Goal: Task Accomplishment & Management: Manage account settings

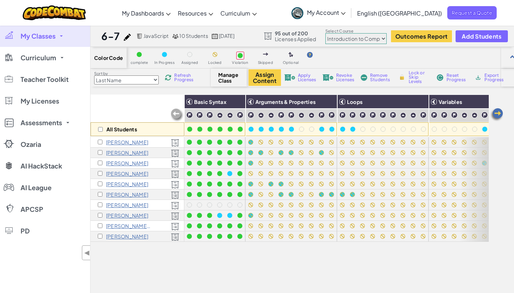
click at [48, 33] on span "My Classes" at bounding box center [38, 36] width 35 height 6
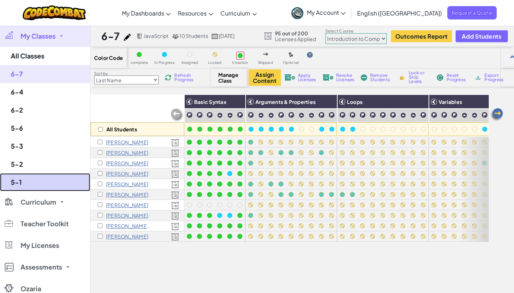
click at [30, 182] on link "5-1" at bounding box center [45, 182] width 90 height 18
select select "65f32b6c87c07dbeb5ba1936"
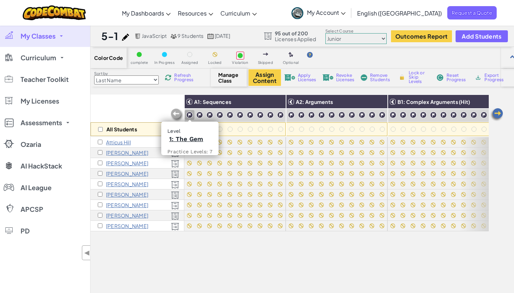
click at [192, 114] on img at bounding box center [189, 115] width 7 height 7
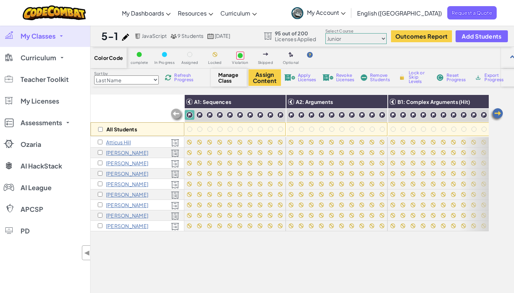
click at [192, 116] on img at bounding box center [189, 115] width 7 height 7
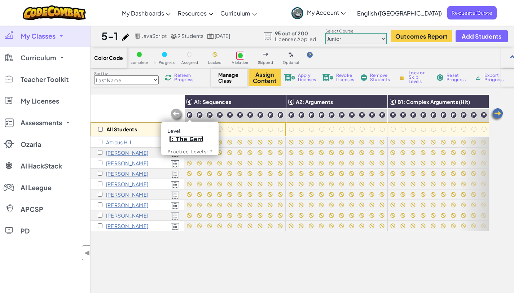
click at [186, 140] on link "1: The Gem" at bounding box center [186, 138] width 34 height 7
click at [190, 114] on img at bounding box center [189, 115] width 7 height 7
click at [199, 113] on img at bounding box center [199, 115] width 7 height 7
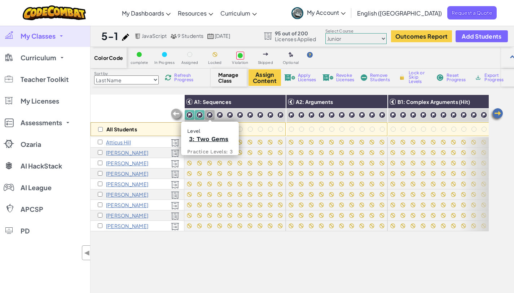
click at [209, 114] on img at bounding box center [209, 115] width 7 height 7
click at [217, 115] on img at bounding box center [220, 115] width 7 height 7
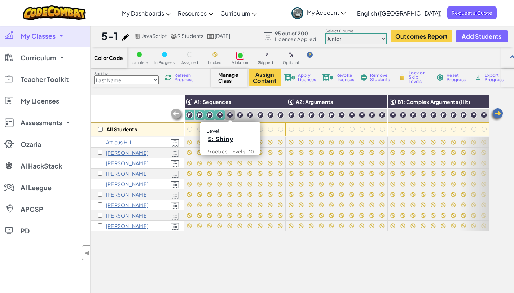
click at [228, 115] on img at bounding box center [230, 115] width 7 height 7
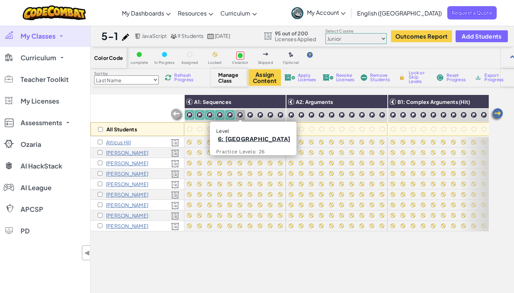
click at [239, 113] on img at bounding box center [240, 115] width 7 height 7
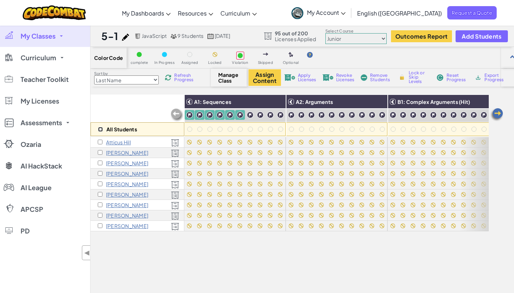
click at [102, 131] on input "checkbox" at bounding box center [100, 129] width 5 height 5
checkbox input "true"
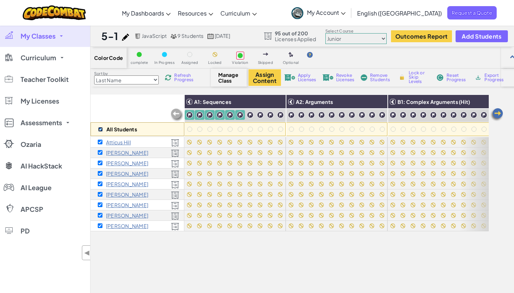
checkbox input "true"
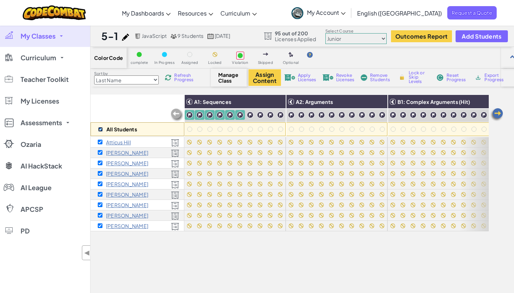
checkbox input "true"
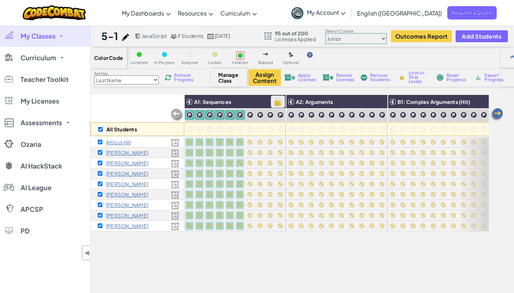
click at [278, 99] on img at bounding box center [278, 101] width 13 height 11
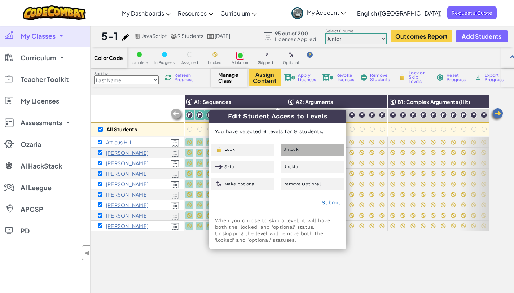
click at [293, 147] on div "Unlock" at bounding box center [313, 150] width 63 height 12
click at [328, 203] on link "Submit" at bounding box center [331, 203] width 19 height 6
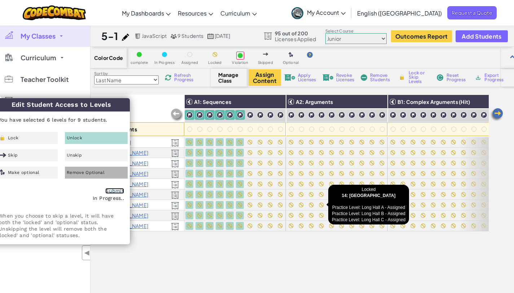
checkbox input "false"
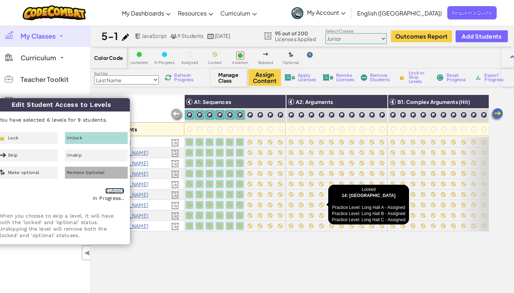
checkbox input "false"
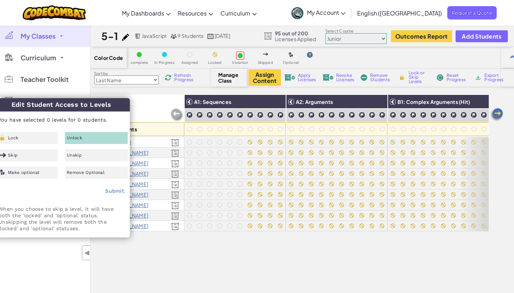
click at [176, 253] on div "All Students A1: Sequences A2: Arguments B1: Complex Arguments (Hit) B2: Comple…" at bounding box center [290, 223] width 398 height 257
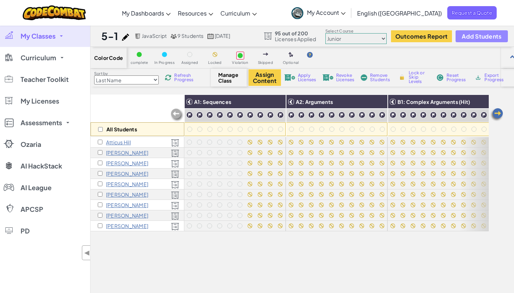
click at [477, 37] on span "Add Students" at bounding box center [482, 36] width 40 height 6
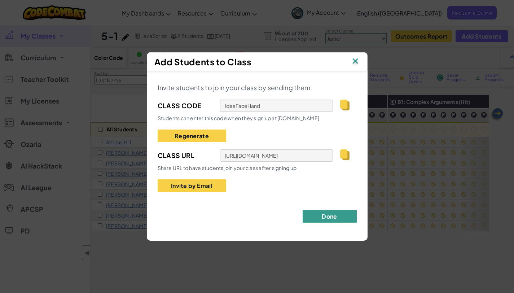
click at [323, 213] on button "Done" at bounding box center [330, 216] width 54 height 13
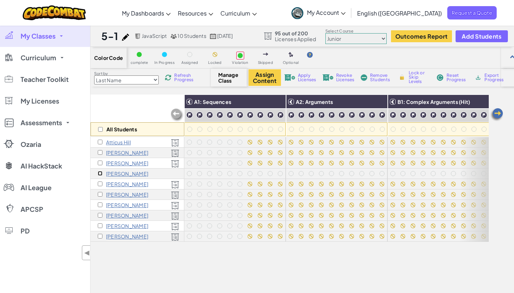
click at [100, 172] on input "checkbox" at bounding box center [100, 173] width 5 height 5
click at [309, 76] on span "Apply Licenses" at bounding box center [307, 77] width 18 height 9
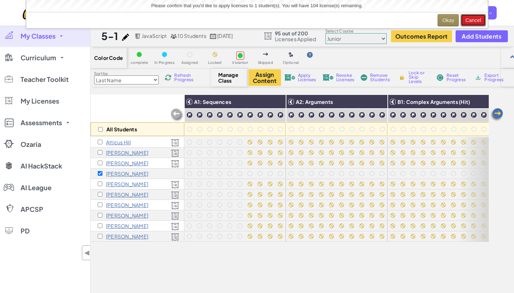
drag, startPoint x: 469, startPoint y: 19, endPoint x: 423, endPoint y: 8, distance: 46.8
click at [423, 8] on div "Please confirm that you'd like to apply licenses to 1 student(s). You will have…" at bounding box center [257, 14] width 462 height 28
click at [441, 17] on button "Okay" at bounding box center [448, 20] width 21 height 12
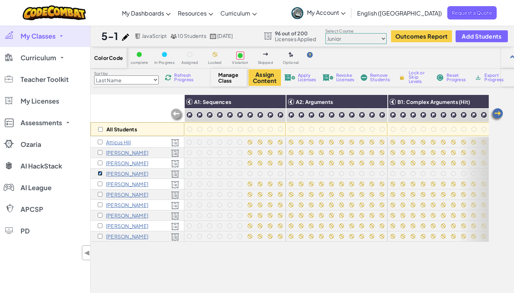
click at [102, 173] on input "checkbox" at bounding box center [100, 173] width 5 height 5
checkbox input "false"
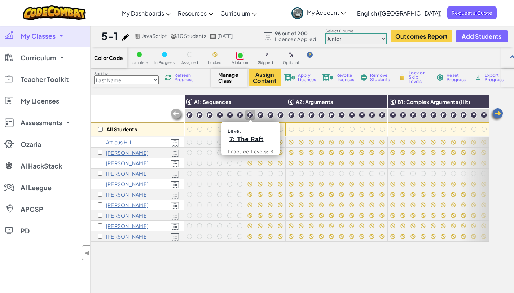
click at [250, 114] on img at bounding box center [250, 115] width 7 height 7
click at [258, 114] on img at bounding box center [260, 115] width 7 height 7
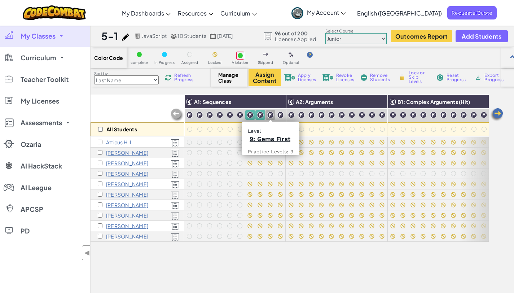
click at [272, 112] on img at bounding box center [270, 115] width 7 height 7
click at [279, 113] on img at bounding box center [280, 115] width 7 height 7
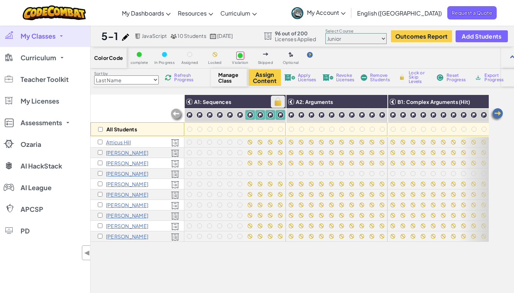
click at [279, 101] on img at bounding box center [278, 101] width 13 height 11
checkbox input "true"
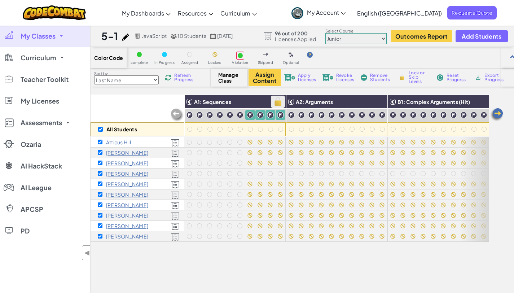
checkbox input "true"
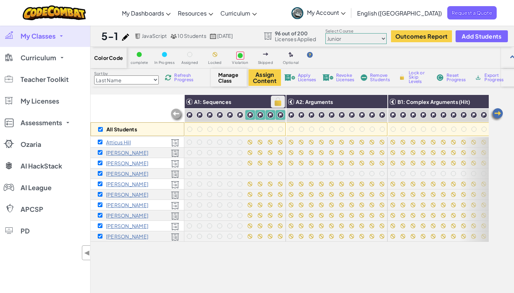
checkbox input "true"
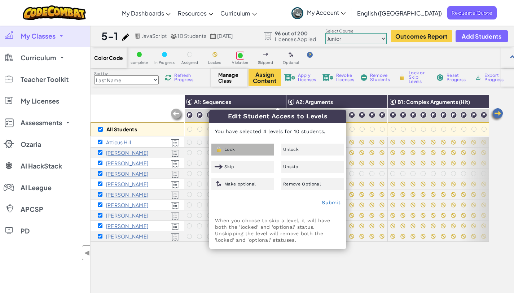
click at [243, 150] on div "Lock" at bounding box center [242, 150] width 63 height 12
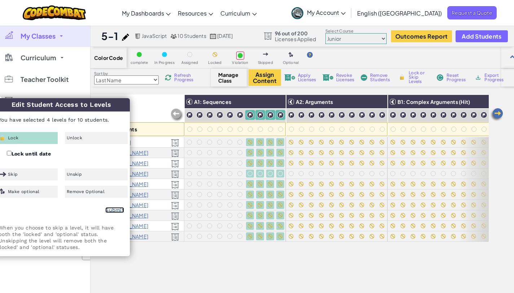
click at [121, 209] on link "Submit" at bounding box center [114, 210] width 19 height 6
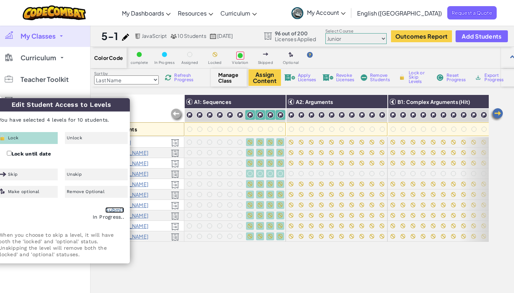
checkbox input "false"
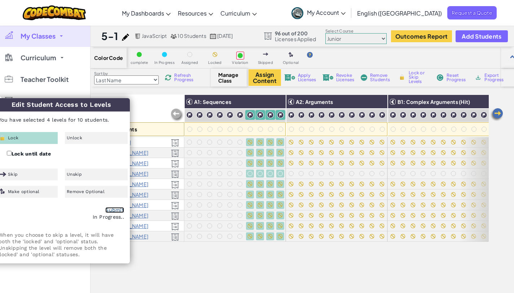
checkbox input "false"
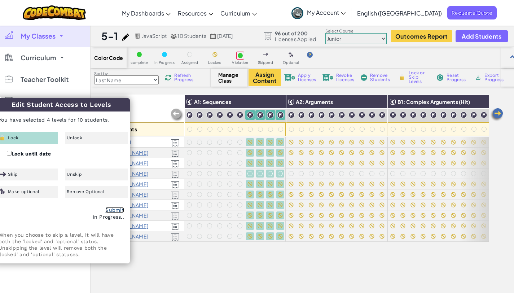
checkbox input "false"
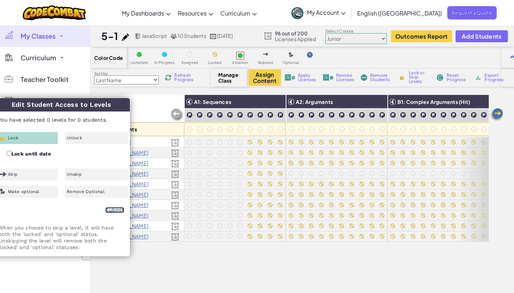
click at [113, 210] on link "Submit" at bounding box center [114, 210] width 19 height 6
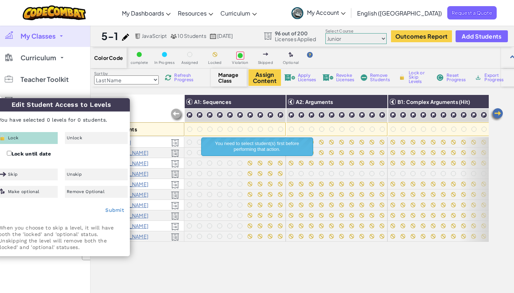
click at [166, 264] on div "All Students A1: Sequences A2: Arguments B1: Complex Arguments (Hit) B2: Comple…" at bounding box center [290, 223] width 398 height 257
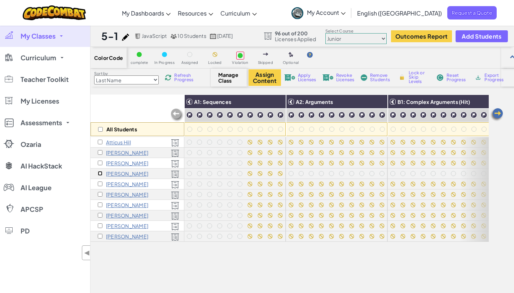
click at [101, 173] on input "checkbox" at bounding box center [100, 173] width 5 height 5
click at [379, 102] on img at bounding box center [380, 101] width 13 height 11
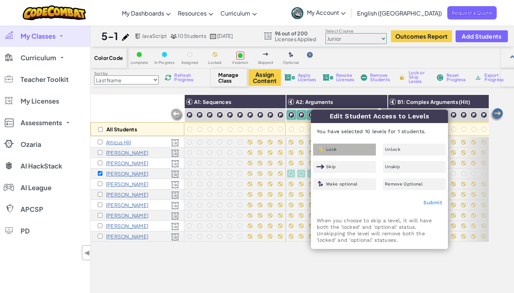
click at [338, 146] on div "Lock" at bounding box center [344, 150] width 63 height 12
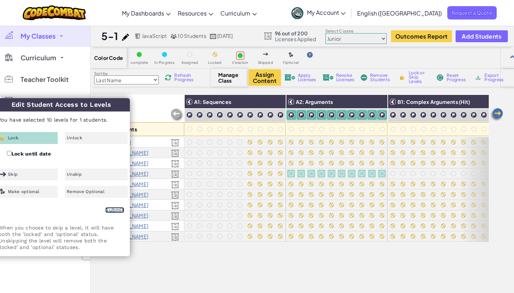
click at [118, 208] on link "Submit" at bounding box center [114, 210] width 19 height 6
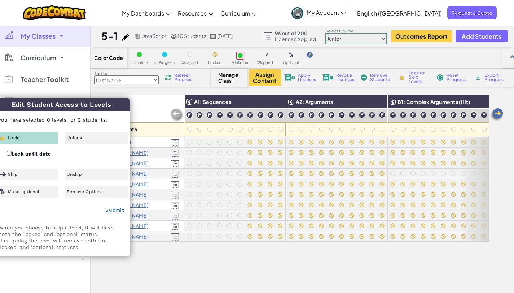
click at [498, 115] on img at bounding box center [497, 115] width 14 height 14
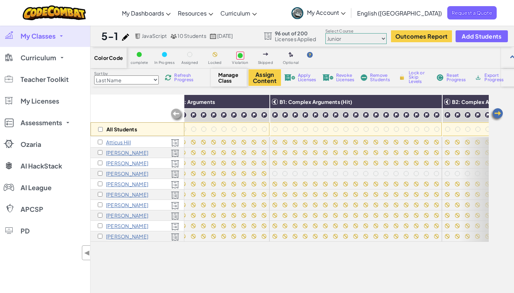
scroll to position [0, 144]
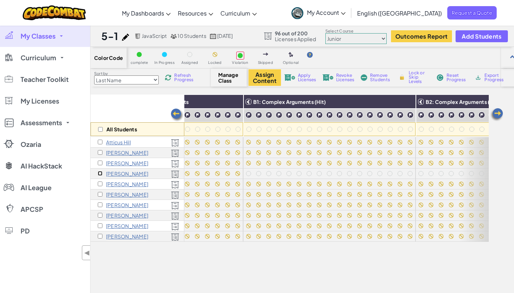
click at [101, 173] on input "checkbox" at bounding box center [100, 173] width 5 height 5
click at [403, 101] on img at bounding box center [408, 101] width 13 height 11
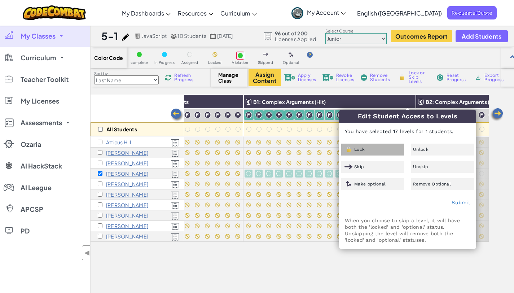
click at [368, 145] on div "Lock" at bounding box center [372, 150] width 63 height 12
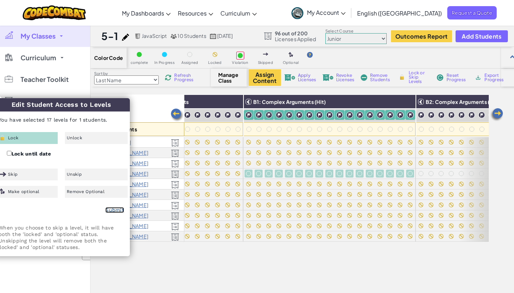
click at [115, 209] on link "Submit" at bounding box center [114, 210] width 19 height 6
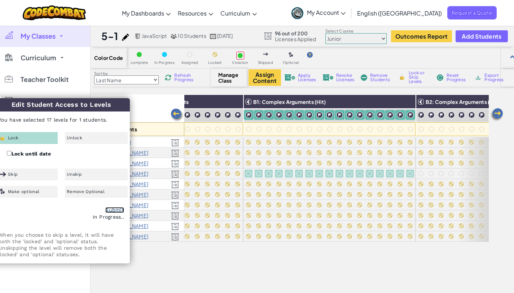
checkbox input "false"
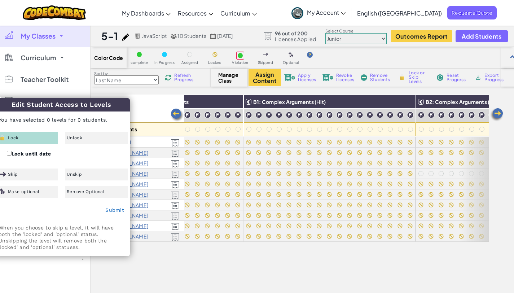
click at [499, 110] on img at bounding box center [497, 115] width 14 height 14
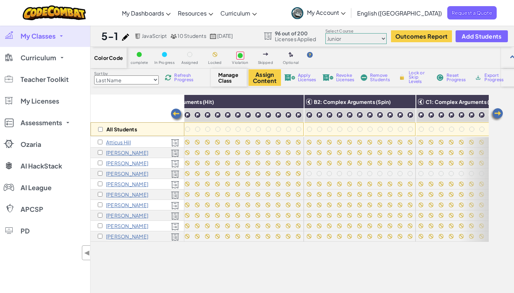
scroll to position [0, 289]
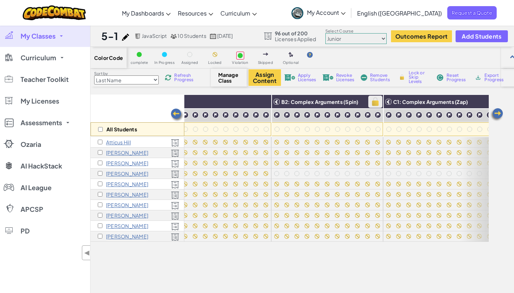
click at [371, 104] on img at bounding box center [375, 101] width 13 height 11
checkbox input "true"
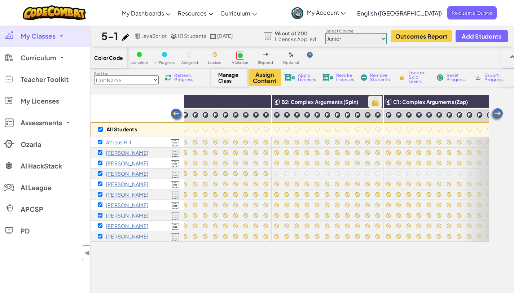
checkbox input "true"
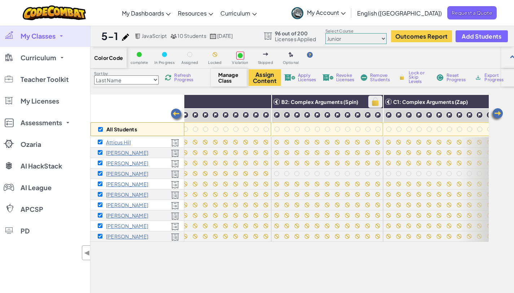
checkbox input "true"
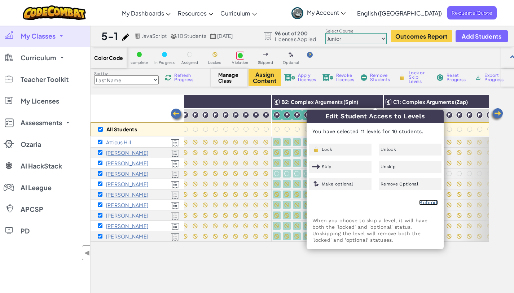
click at [428, 204] on link "Submit" at bounding box center [428, 203] width 19 height 6
checkbox input "false"
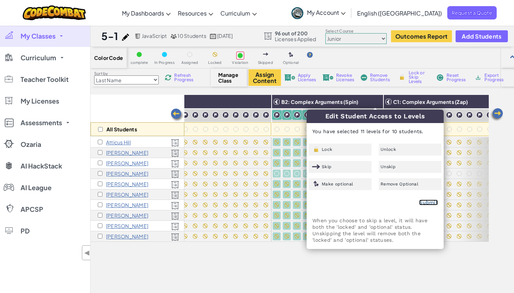
checkbox input "false"
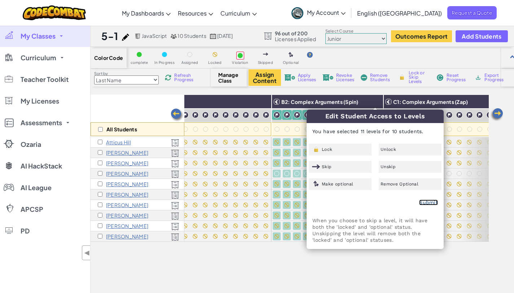
checkbox input "false"
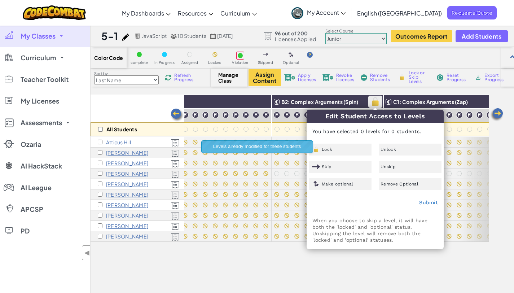
click at [374, 99] on img at bounding box center [375, 101] width 13 height 11
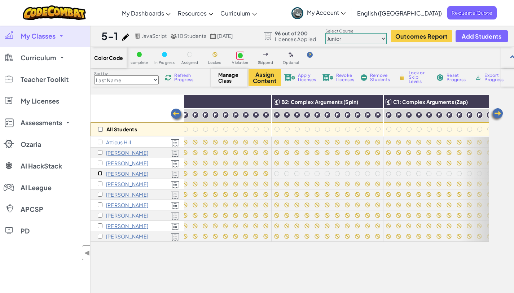
click at [99, 173] on input "checkbox" at bounding box center [100, 173] width 5 height 5
click at [371, 101] on img at bounding box center [375, 101] width 13 height 11
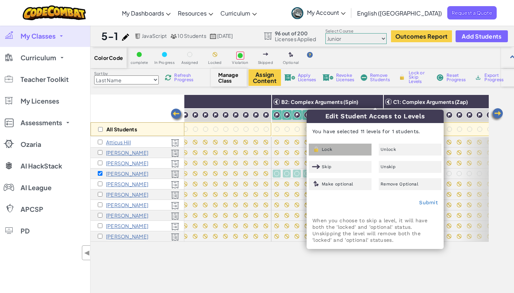
click at [335, 148] on div "Lock" at bounding box center [340, 150] width 63 height 12
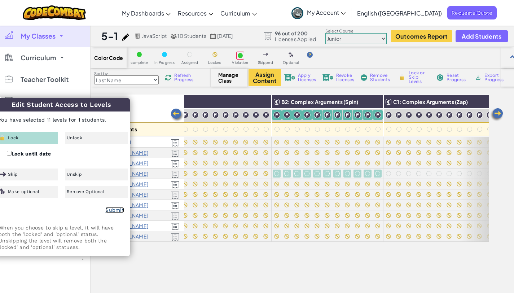
click at [118, 211] on link "Submit" at bounding box center [114, 210] width 19 height 6
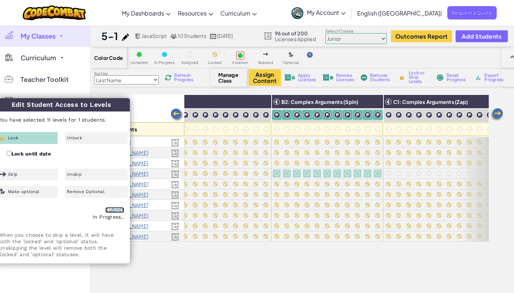
checkbox input "false"
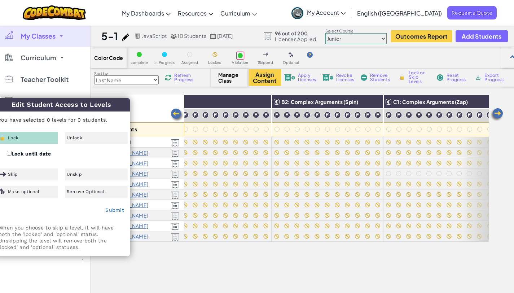
click at [498, 115] on img at bounding box center [497, 115] width 14 height 14
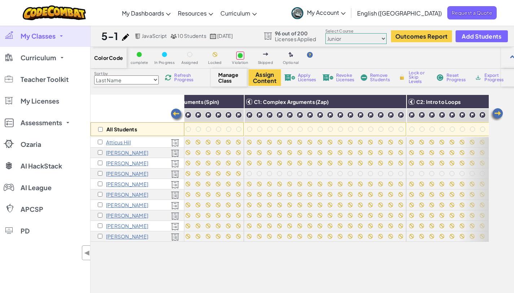
scroll to position [0, 433]
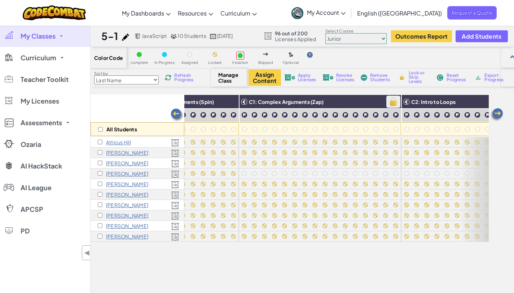
click at [391, 102] on img at bounding box center [393, 101] width 13 height 11
checkbox input "true"
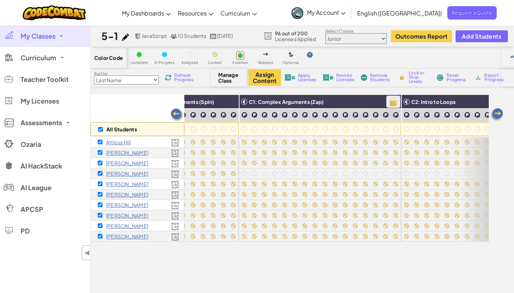
checkbox input "true"
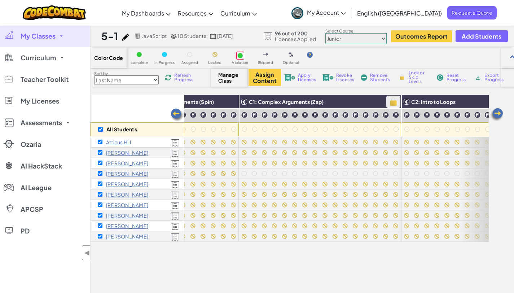
checkbox input "true"
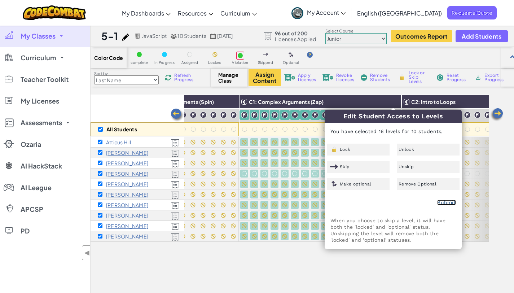
click at [449, 201] on link "Submit" at bounding box center [446, 203] width 19 height 6
checkbox input "false"
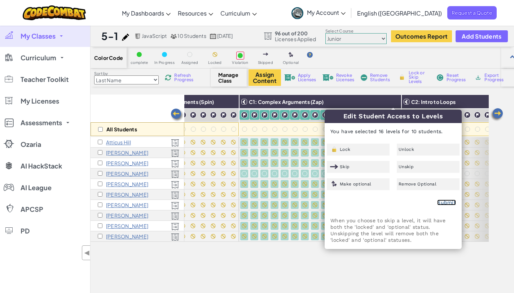
checkbox input "false"
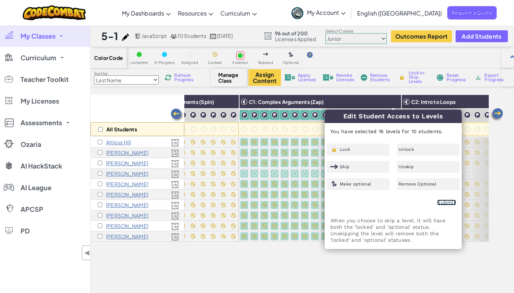
checkbox input "false"
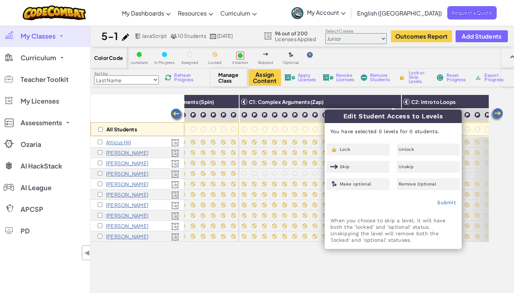
click at [448, 273] on div "All Students A1: Sequences A2: Arguments B1: Complex Arguments (Hit) B2: Comple…" at bounding box center [290, 223] width 398 height 257
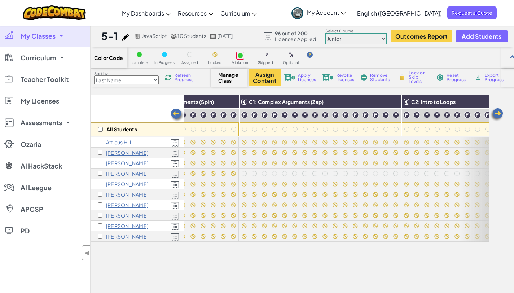
click at [97, 173] on div "[PERSON_NAME]" at bounding box center [138, 174] width 94 height 10
click at [99, 173] on input "checkbox" at bounding box center [100, 173] width 5 height 5
click at [396, 101] on img at bounding box center [393, 101] width 13 height 11
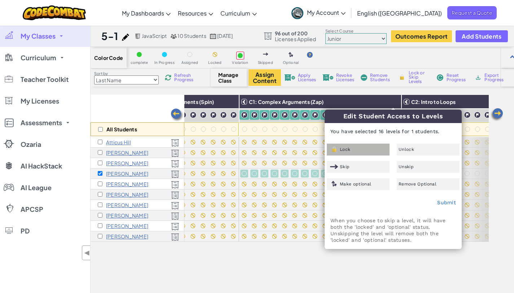
click at [362, 145] on div "Lock" at bounding box center [358, 150] width 63 height 12
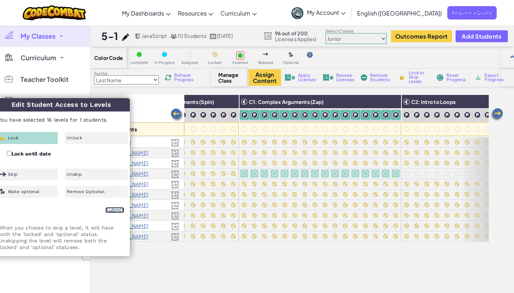
click at [115, 210] on link "Submit" at bounding box center [114, 210] width 19 height 6
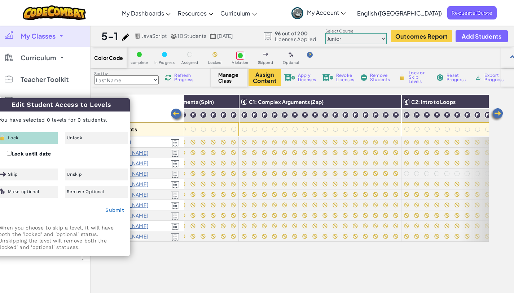
click at [497, 113] on img at bounding box center [497, 115] width 14 height 14
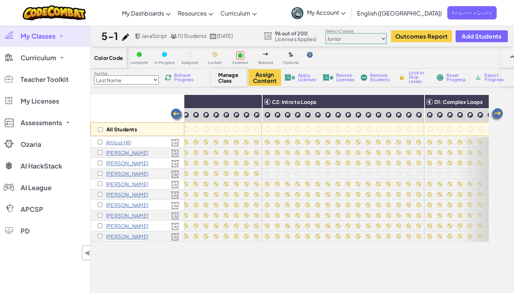
scroll to position [0, 577]
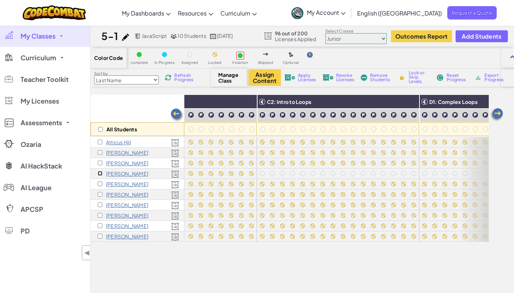
click at [99, 171] on input "checkbox" at bounding box center [100, 173] width 5 height 5
click at [409, 106] on img at bounding box center [411, 101] width 13 height 11
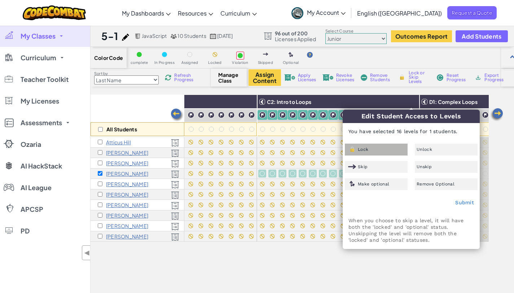
click at [369, 152] on div "Lock" at bounding box center [376, 150] width 63 height 12
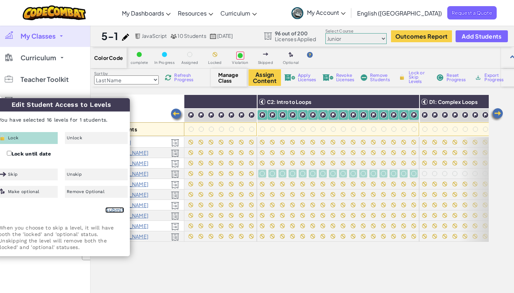
click at [123, 210] on link "Submit" at bounding box center [114, 210] width 19 height 6
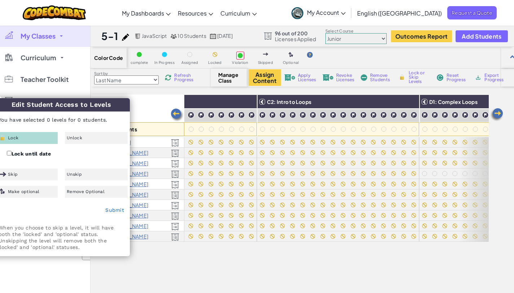
click at [497, 114] on img at bounding box center [497, 115] width 14 height 14
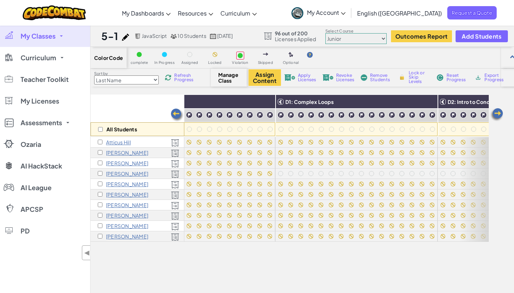
scroll to position [0, 722]
click at [98, 174] on input "checkbox" at bounding box center [100, 173] width 5 height 5
click at [433, 99] on img at bounding box center [429, 101] width 13 height 11
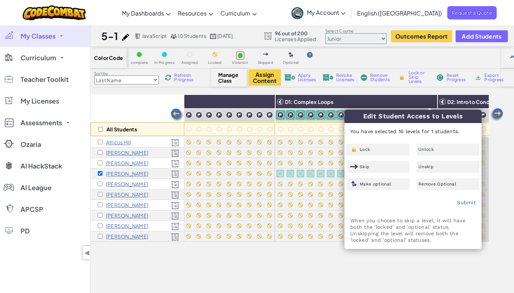
click at [379, 156] on div "Lock Unlock Skip Unskip Make optional Remove Optional" at bounding box center [413, 167] width 136 height 47
click at [378, 152] on div "Lock" at bounding box center [378, 150] width 63 height 12
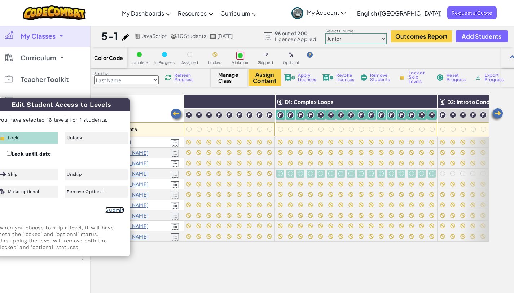
click at [109, 211] on link "Submit" at bounding box center [114, 210] width 19 height 6
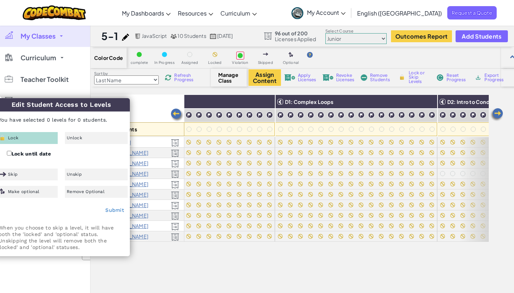
click at [500, 114] on img at bounding box center [497, 115] width 14 height 14
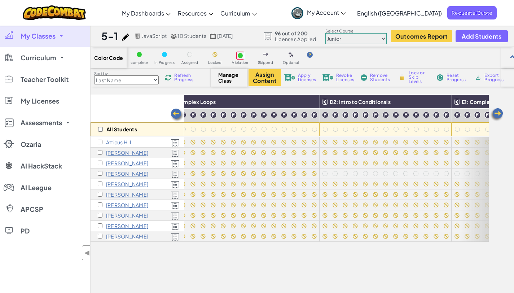
scroll to position [0, 866]
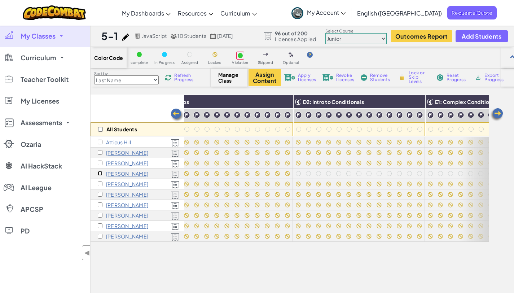
click at [101, 172] on input "checkbox" at bounding box center [100, 173] width 5 height 5
click at [415, 100] on img at bounding box center [417, 101] width 13 height 11
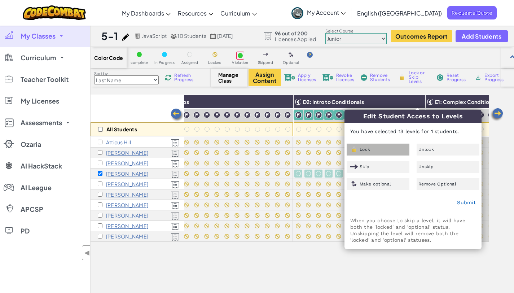
click at [385, 151] on div "Lock" at bounding box center [378, 150] width 63 height 12
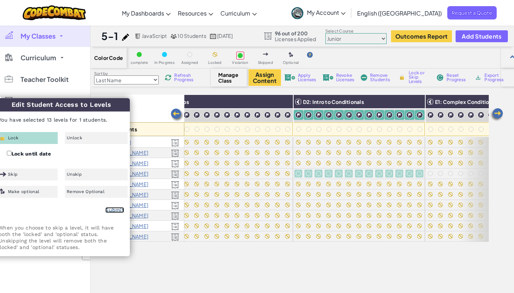
click at [117, 209] on link "Submit" at bounding box center [114, 210] width 19 height 6
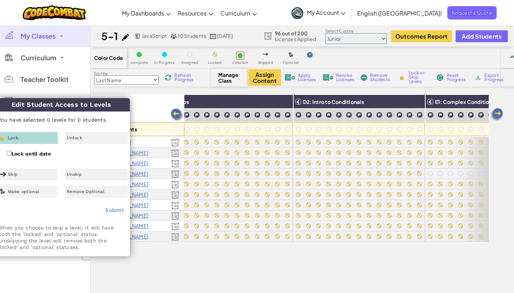
click at [499, 113] on img at bounding box center [497, 115] width 14 height 14
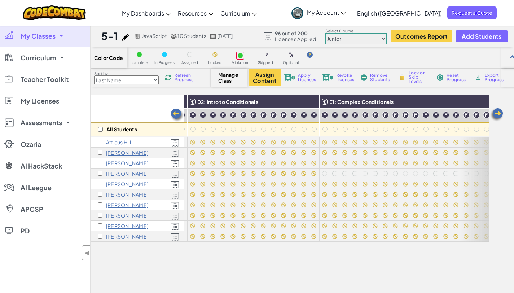
scroll to position [0, 1011]
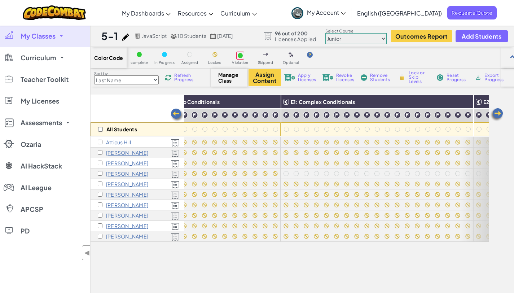
click at [103, 172] on div "[PERSON_NAME]" at bounding box center [123, 174] width 51 height 6
click at [100, 174] on input "checkbox" at bounding box center [100, 173] width 5 height 5
click at [467, 100] on img at bounding box center [465, 101] width 13 height 11
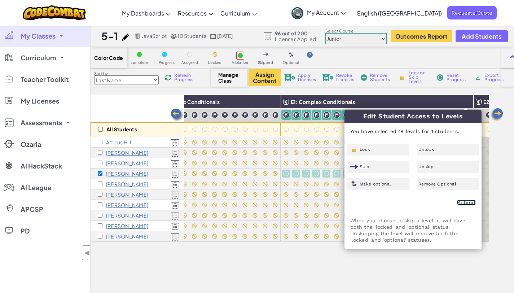
click at [468, 201] on link "Submit" at bounding box center [466, 203] width 19 height 6
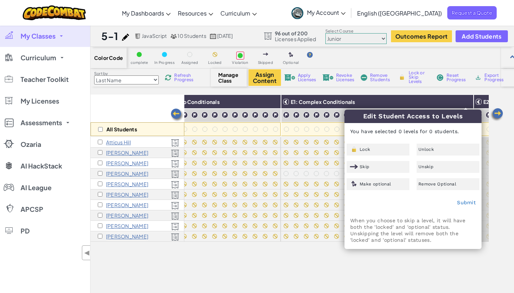
click at [508, 188] on div "All Students A1: Sequences A2: Arguments B1: Complex Arguments (Hit) B2: Comple…" at bounding box center [303, 227] width 424 height 265
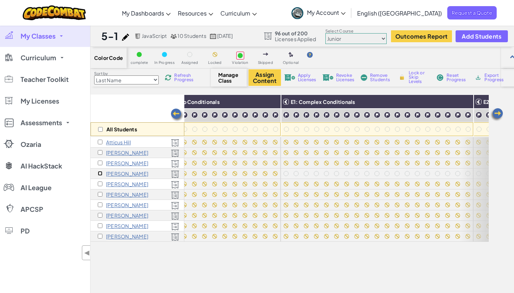
click at [100, 173] on input "checkbox" at bounding box center [100, 173] width 5 height 5
click at [464, 105] on img at bounding box center [465, 101] width 13 height 11
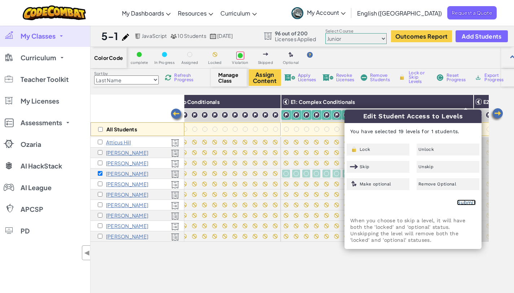
click at [465, 202] on link "Submit" at bounding box center [466, 203] width 19 height 6
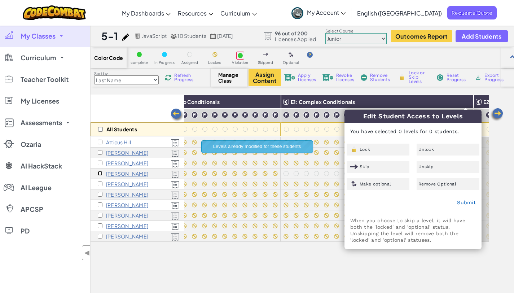
click at [98, 173] on input "checkbox" at bounding box center [100, 173] width 5 height 5
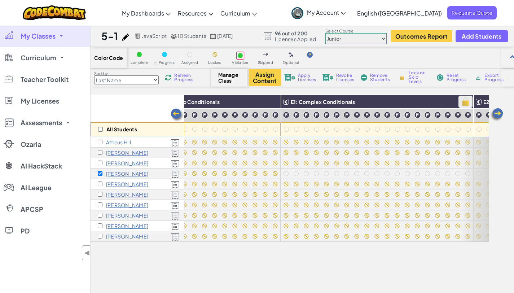
click at [461, 101] on img at bounding box center [465, 101] width 13 height 11
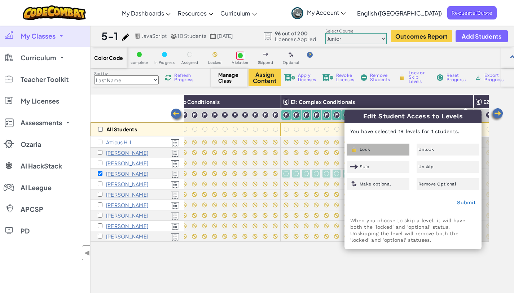
click at [371, 149] on div "Lock" at bounding box center [378, 150] width 63 height 12
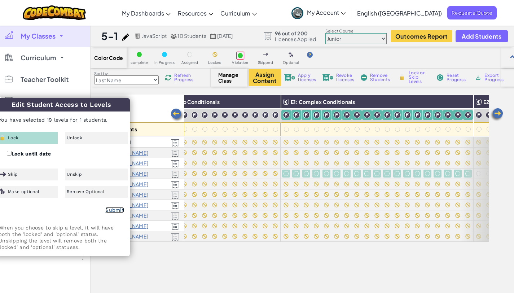
click at [118, 209] on link "Submit" at bounding box center [114, 210] width 19 height 6
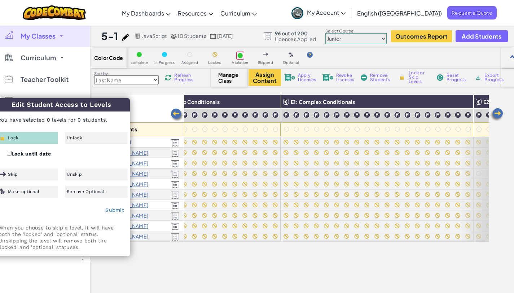
click at [499, 113] on img at bounding box center [497, 115] width 14 height 14
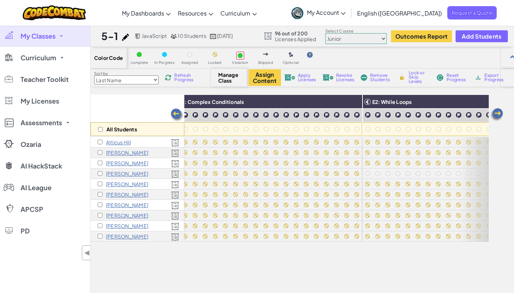
scroll to position [0, 1155]
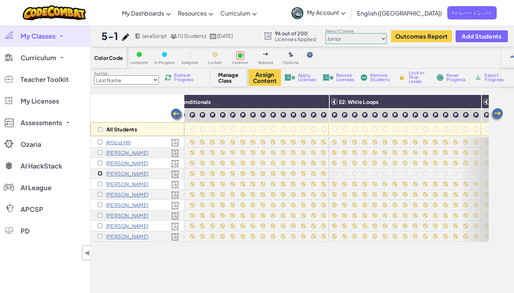
click at [100, 172] on input "checkbox" at bounding box center [100, 173] width 5 height 5
click at [474, 105] on img at bounding box center [473, 101] width 13 height 11
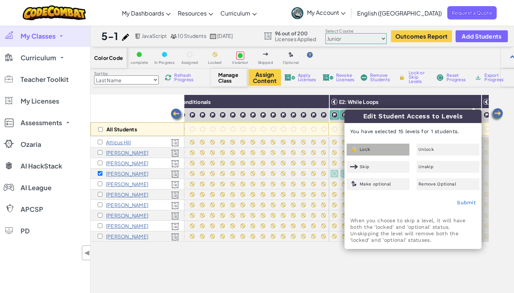
click at [380, 149] on div "Lock" at bounding box center [378, 150] width 63 height 12
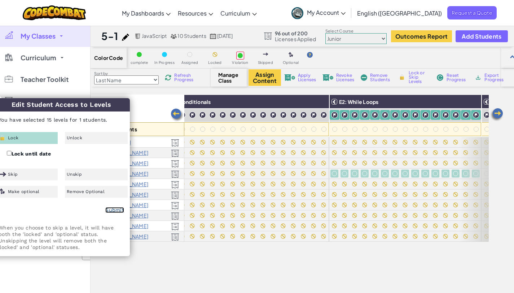
click at [110, 210] on link "Submit" at bounding box center [114, 210] width 19 height 6
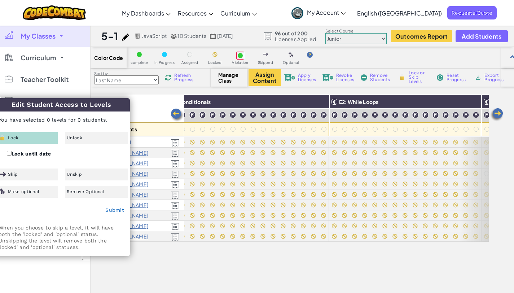
click at [500, 114] on img at bounding box center [497, 115] width 14 height 14
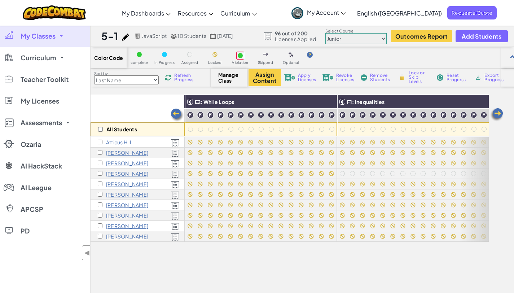
click at [500, 114] on img at bounding box center [497, 115] width 14 height 14
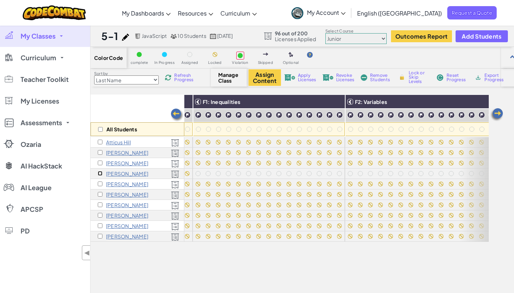
click at [100, 173] on input "checkbox" at bounding box center [100, 173] width 5 height 5
click at [336, 106] on img at bounding box center [337, 101] width 13 height 11
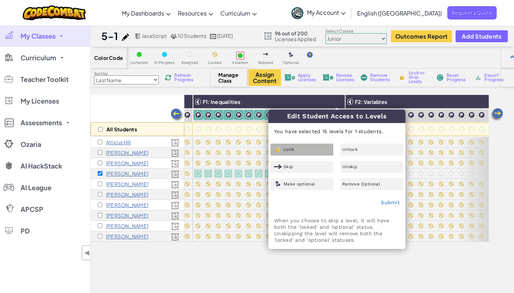
click at [301, 149] on div "Lock" at bounding box center [302, 150] width 63 height 12
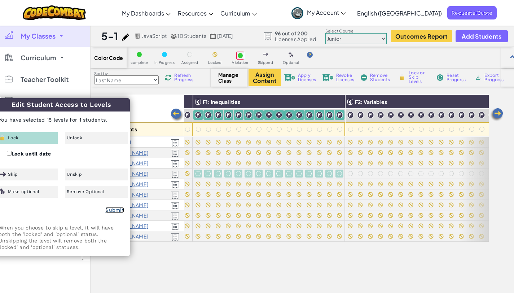
click at [113, 210] on link "Submit" at bounding box center [114, 210] width 19 height 6
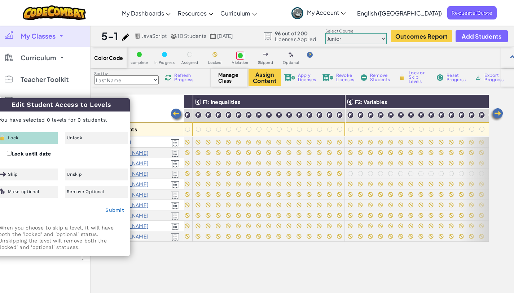
click at [497, 115] on img at bounding box center [497, 115] width 14 height 14
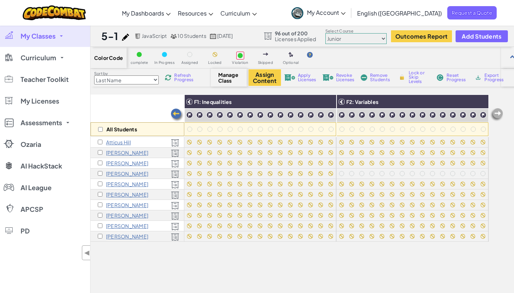
click at [497, 115] on img at bounding box center [497, 115] width 14 height 14
click at [101, 172] on input "checkbox" at bounding box center [100, 173] width 5 height 5
click at [477, 102] on img at bounding box center [481, 101] width 13 height 11
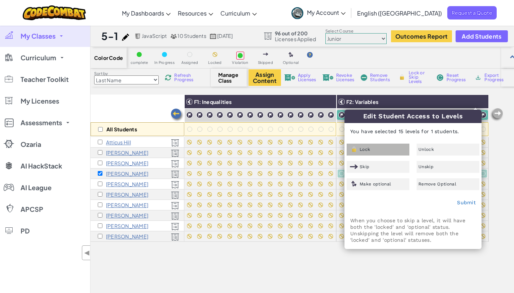
click at [370, 149] on span "Lock" at bounding box center [365, 149] width 10 height 4
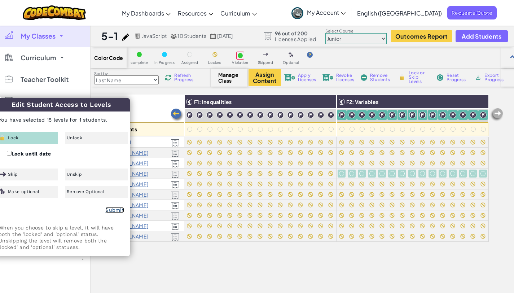
click at [115, 208] on link "Submit" at bounding box center [114, 210] width 19 height 6
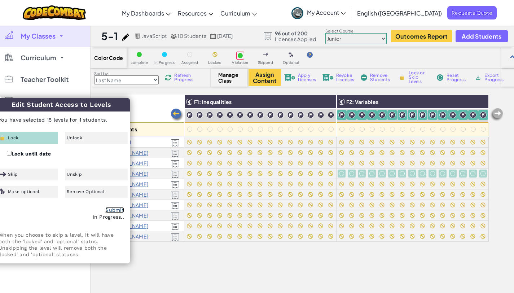
checkbox input "false"
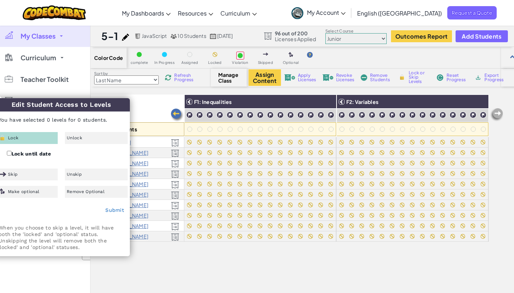
click at [140, 116] on div "All Students" at bounding box center [138, 116] width 94 height 42
